Goal: Information Seeking & Learning: Compare options

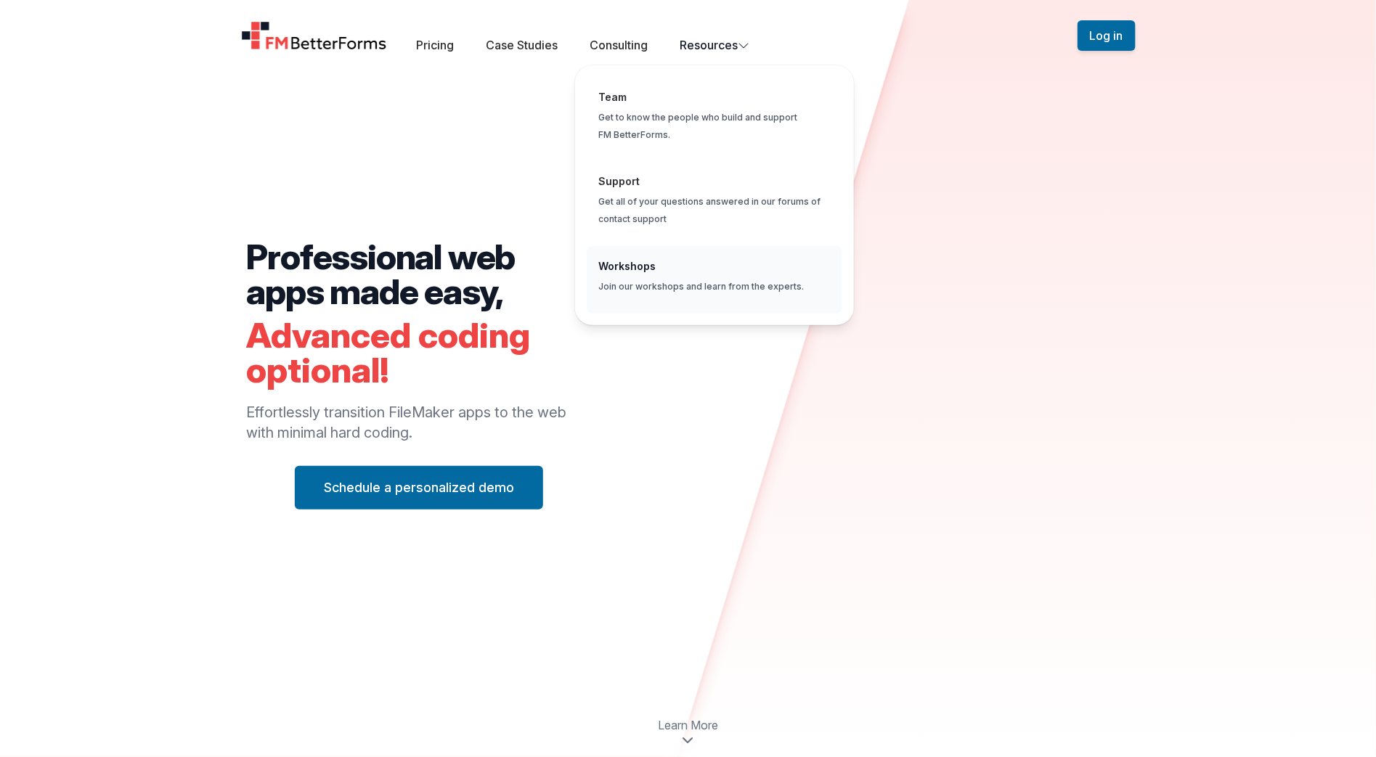
click at [695, 262] on span "Global" at bounding box center [715, 280] width 256 height 68
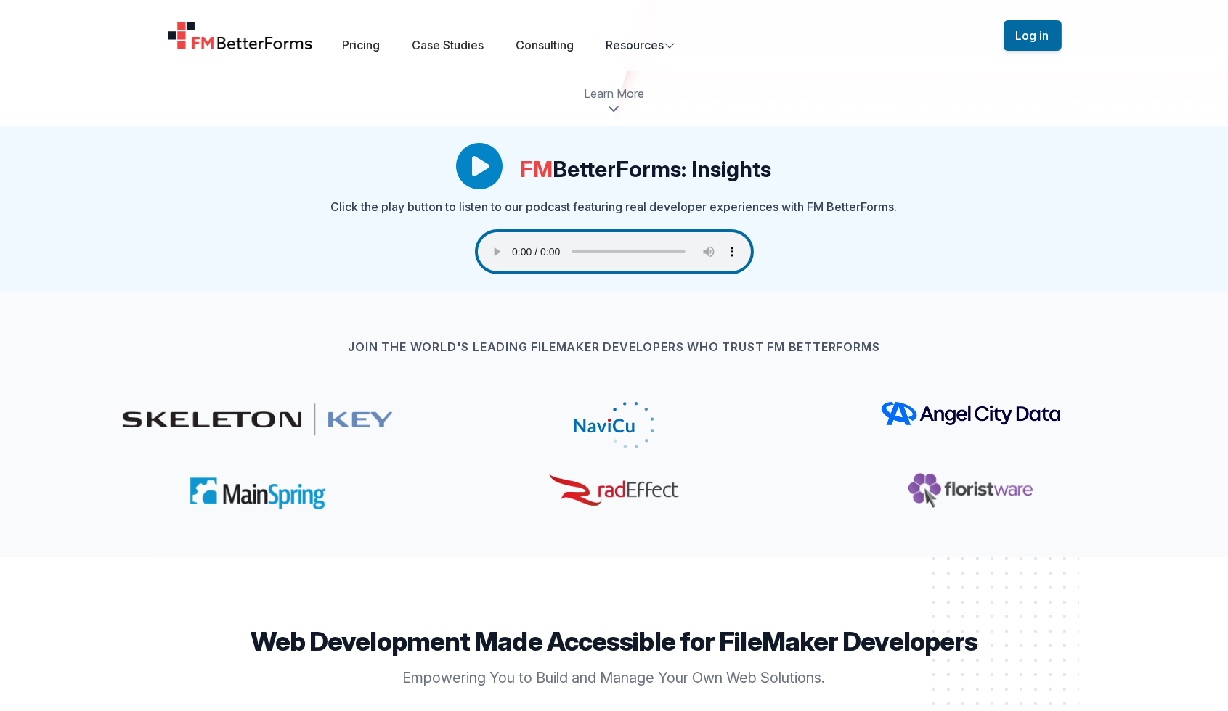
scroll to position [583, 0]
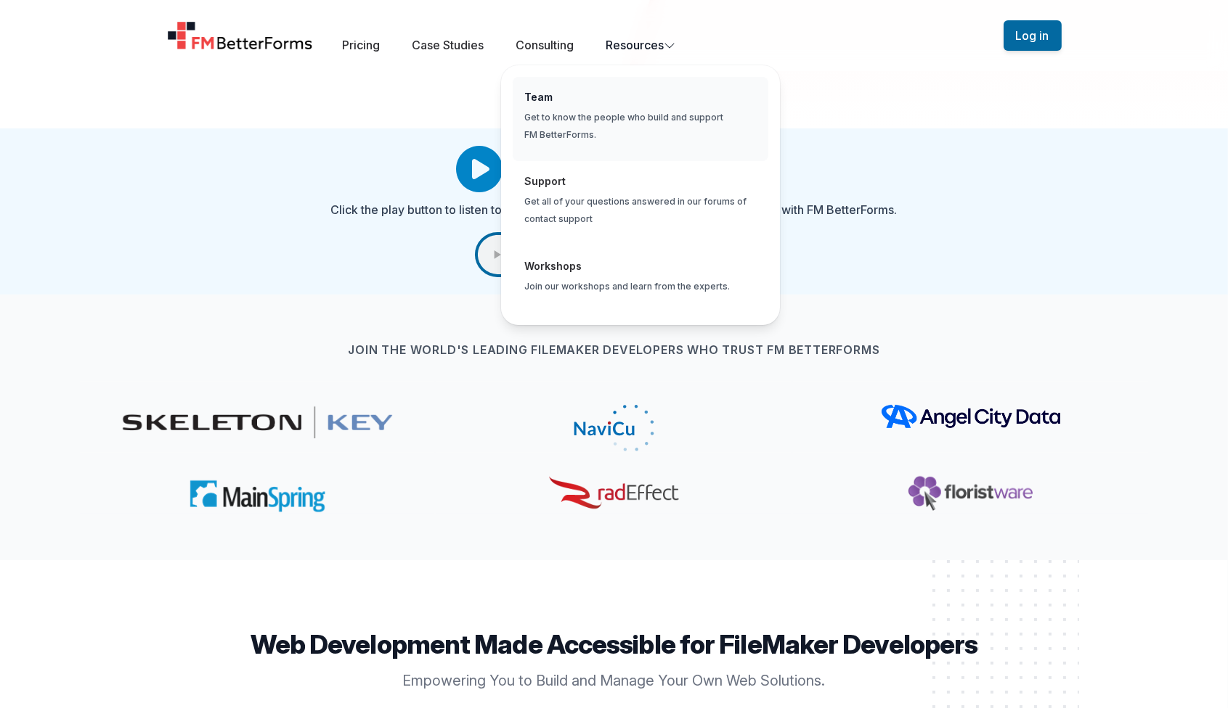
click at [641, 115] on span "Global" at bounding box center [641, 119] width 256 height 85
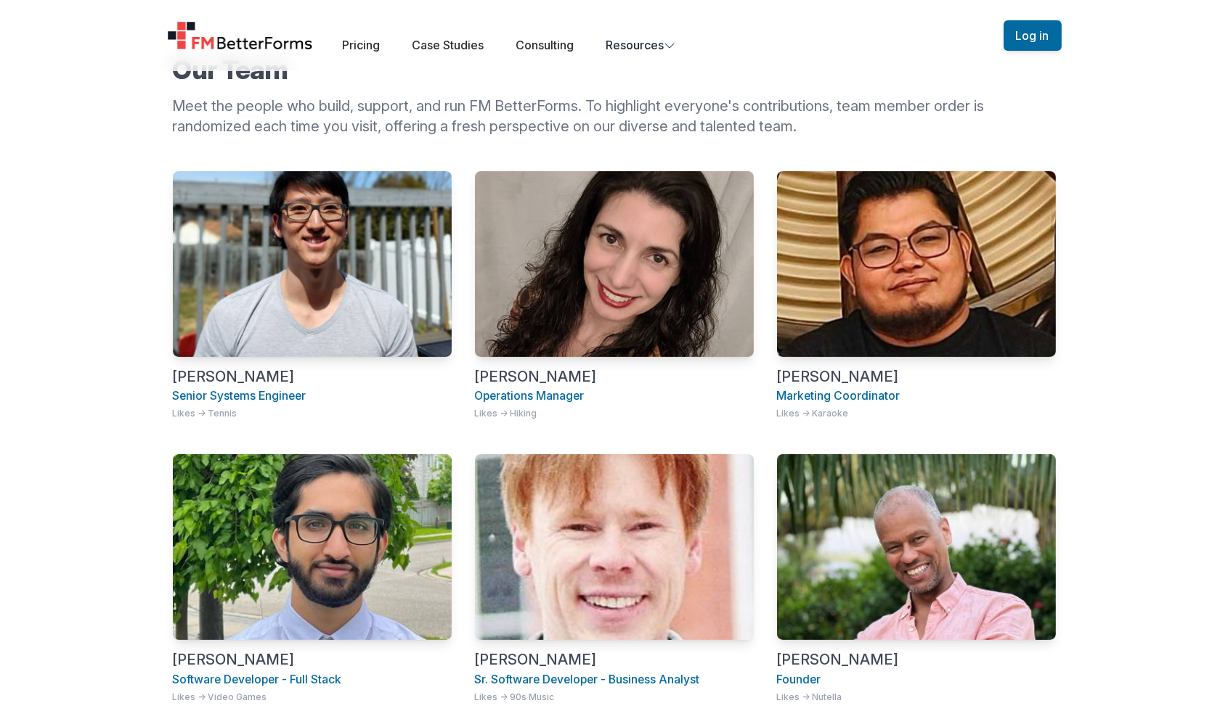
scroll to position [546, 0]
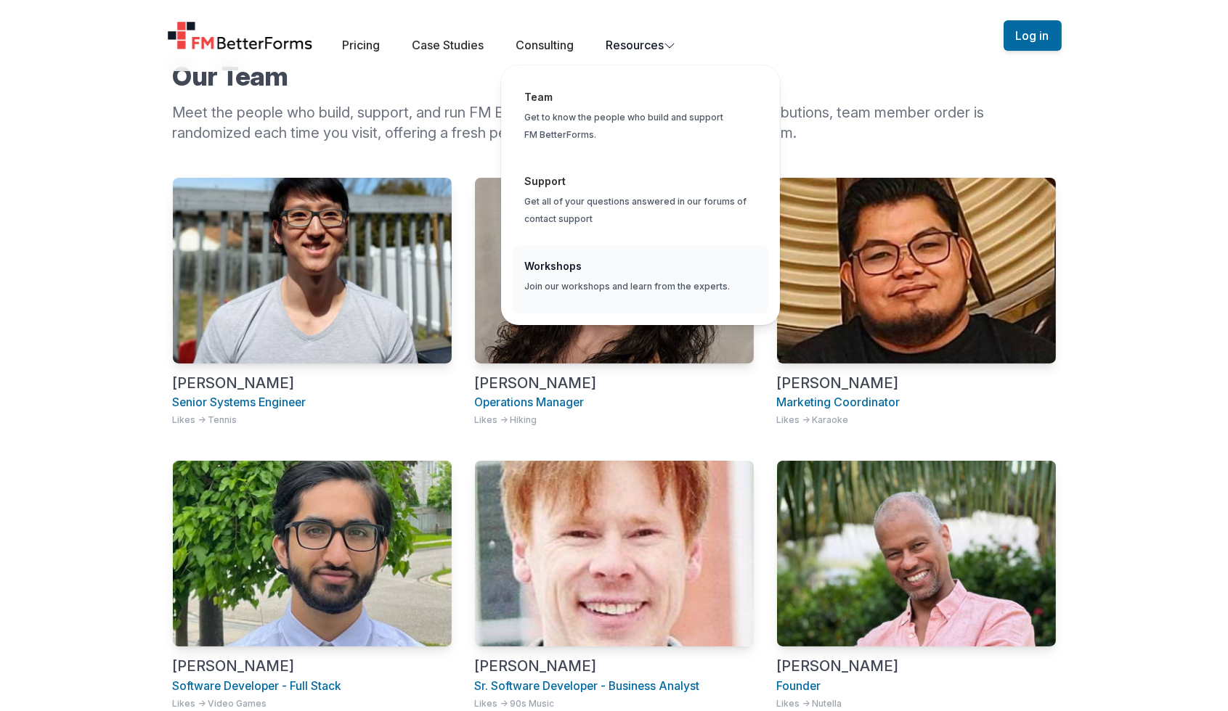
click at [614, 268] on span "Global" at bounding box center [641, 280] width 256 height 68
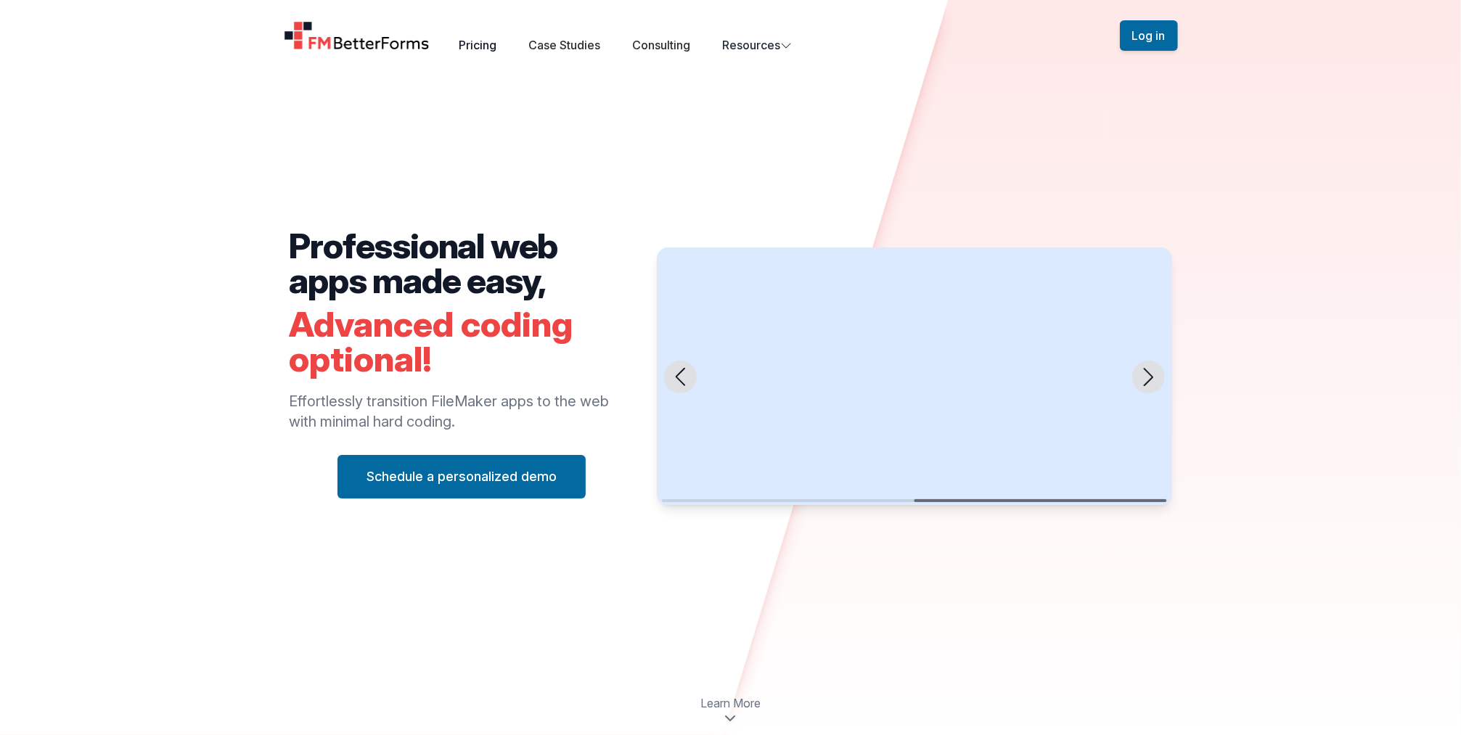
click at [472, 45] on link "Pricing" at bounding box center [478, 45] width 38 height 15
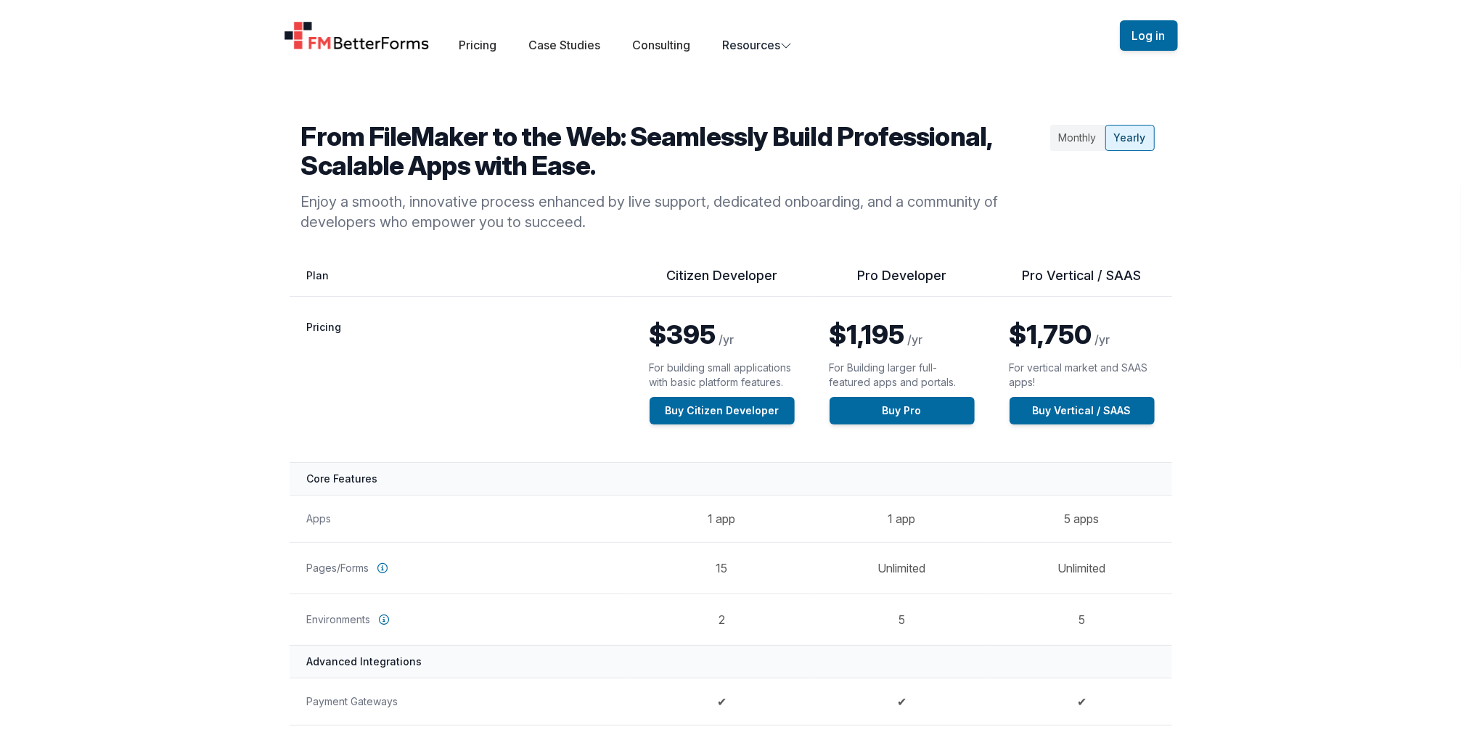
click at [1061, 136] on div "Monthly" at bounding box center [1078, 138] width 55 height 26
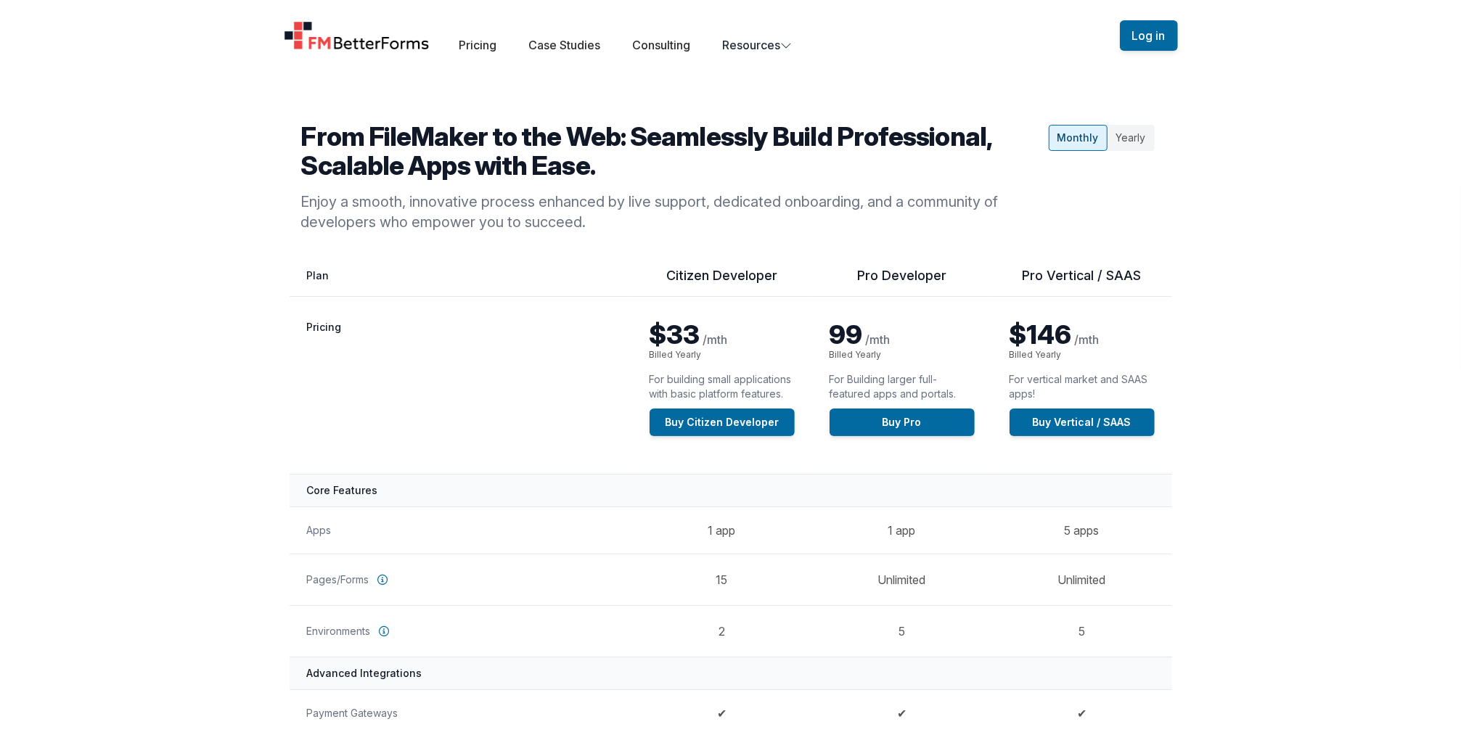
click at [1126, 140] on div "Yearly" at bounding box center [1131, 138] width 47 height 26
